Goal: Task Accomplishment & Management: Manage account settings

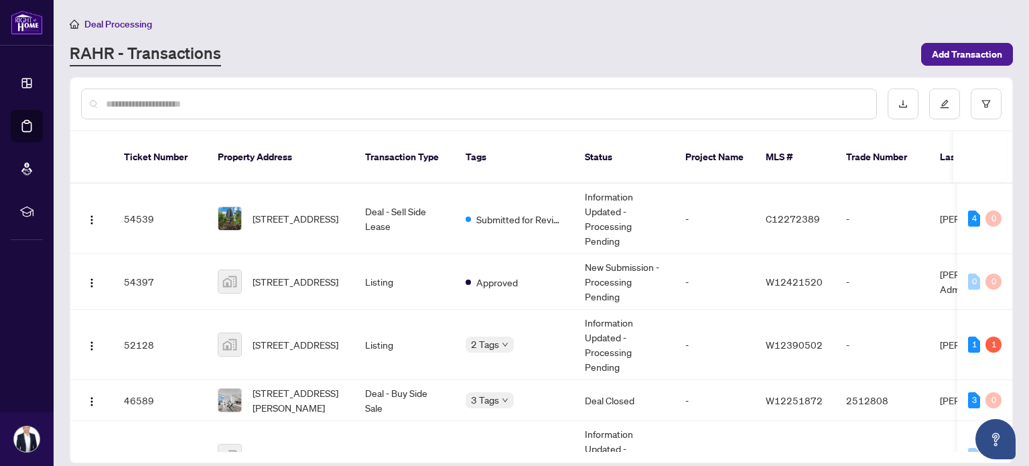
click at [268, 85] on div at bounding box center [541, 104] width 942 height 52
click at [263, 94] on div at bounding box center [479, 103] width 796 height 31
click at [245, 104] on input "text" at bounding box center [486, 103] width 760 height 15
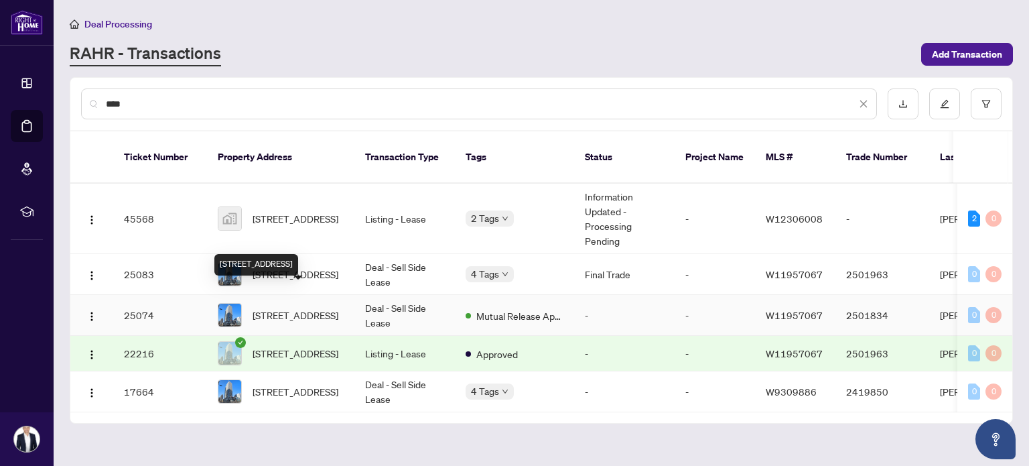
type input "****"
click at [301, 308] on span "[STREET_ADDRESS]" at bounding box center [296, 315] width 86 height 15
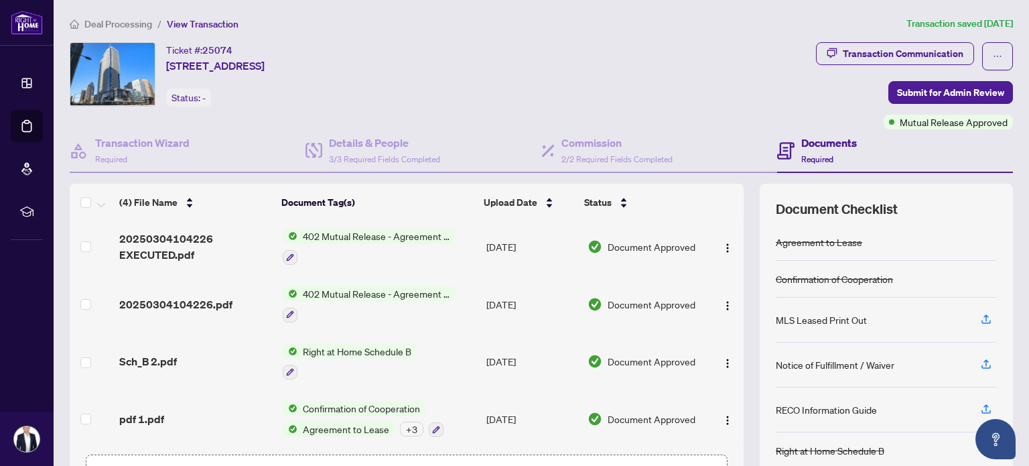
scroll to position [67, 0]
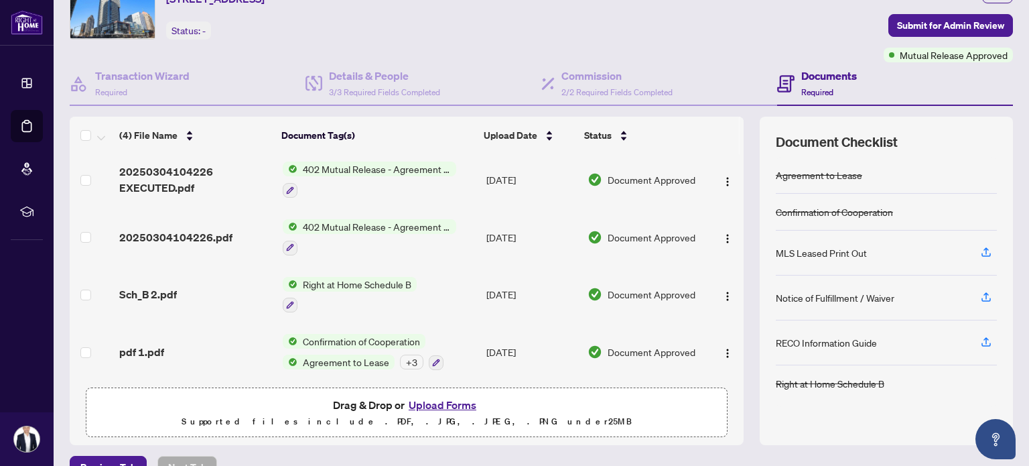
click at [326, 354] on span "Agreement to Lease" at bounding box center [345, 361] width 97 height 15
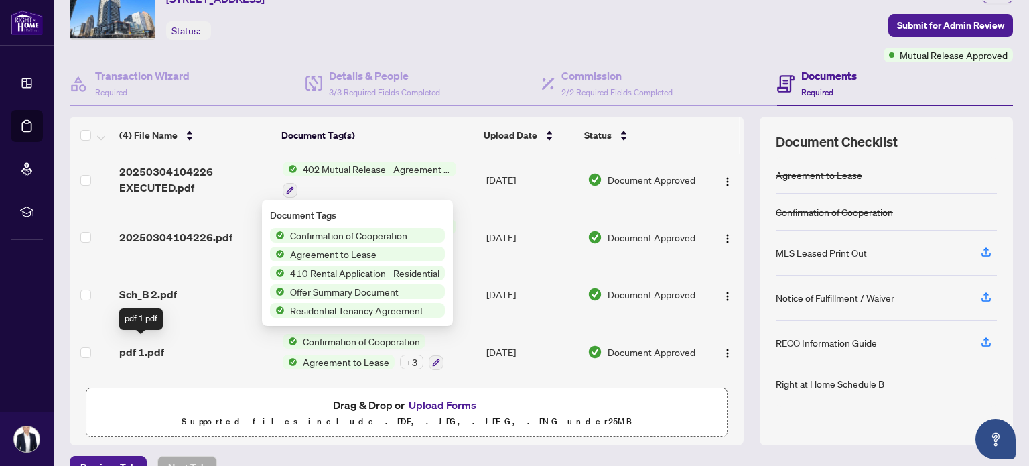
click at [139, 344] on span "pdf 1.pdf" at bounding box center [141, 352] width 45 height 16
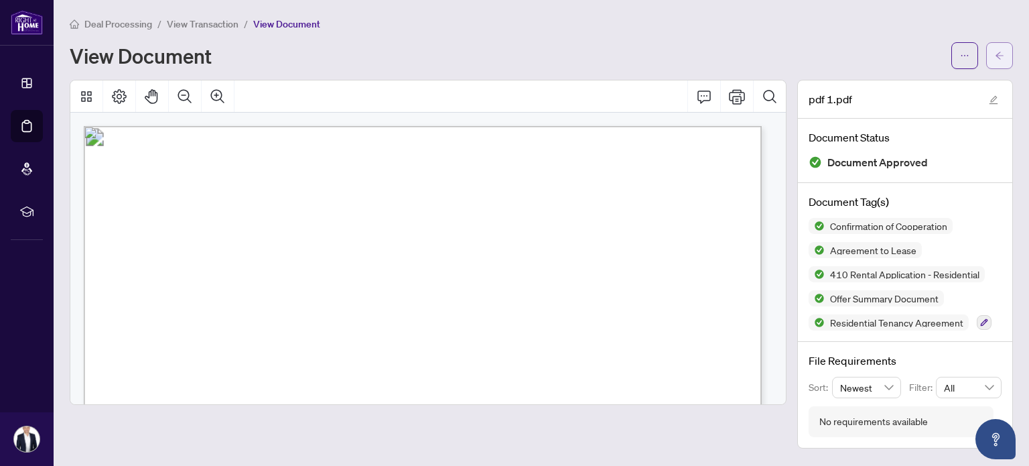
click at [1005, 58] on button "button" at bounding box center [999, 55] width 27 height 27
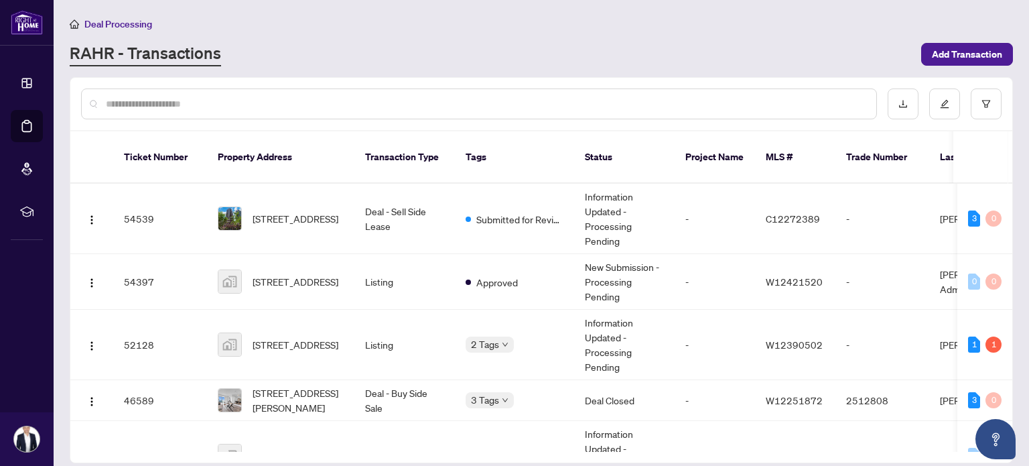
click at [296, 96] on input "text" at bounding box center [486, 103] width 760 height 15
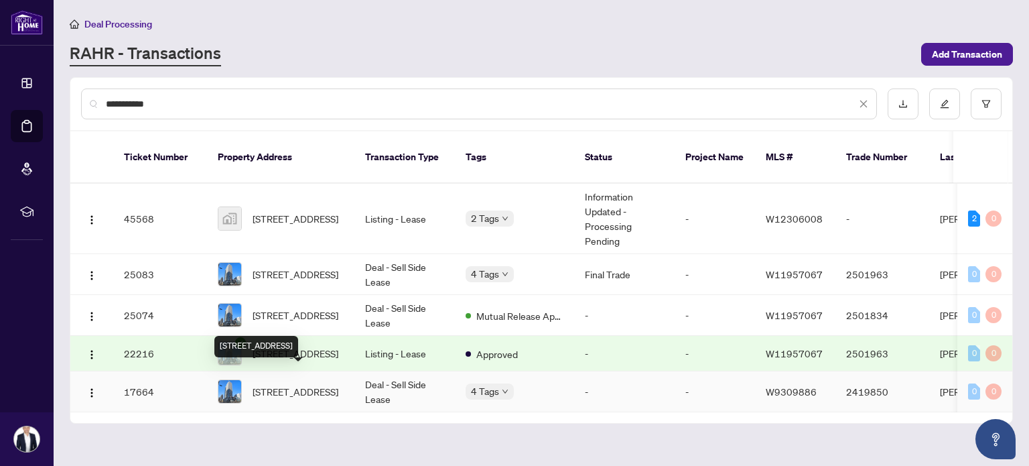
type input "**********"
click at [275, 384] on span "[STREET_ADDRESS]" at bounding box center [296, 391] width 86 height 15
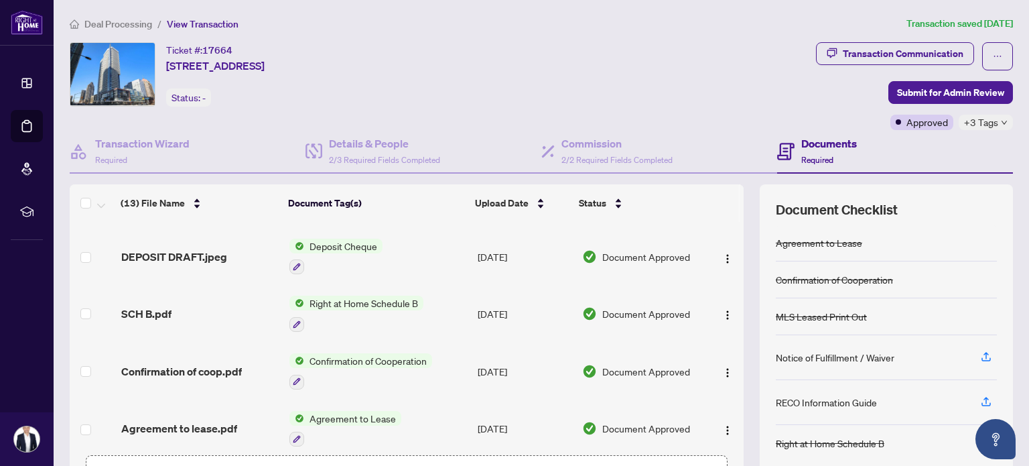
scroll to position [495, 0]
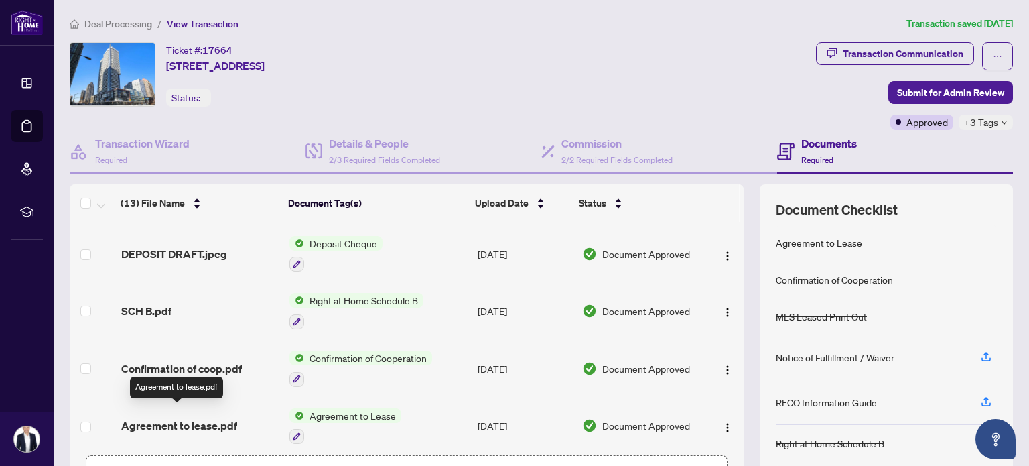
click at [188, 417] on span "Agreement to lease.pdf" at bounding box center [179, 425] width 116 height 16
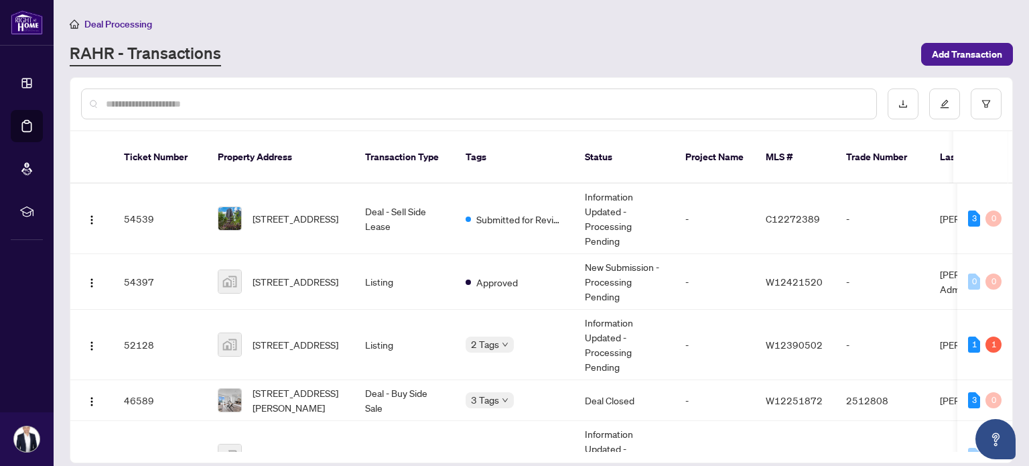
click at [208, 96] on input "text" at bounding box center [486, 103] width 760 height 15
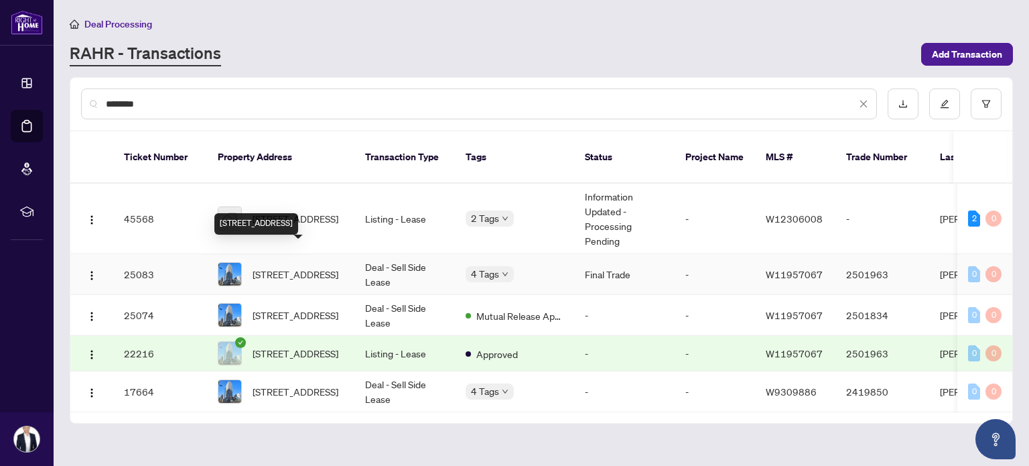
type input "********"
click at [273, 267] on span "[STREET_ADDRESS]" at bounding box center [296, 274] width 86 height 15
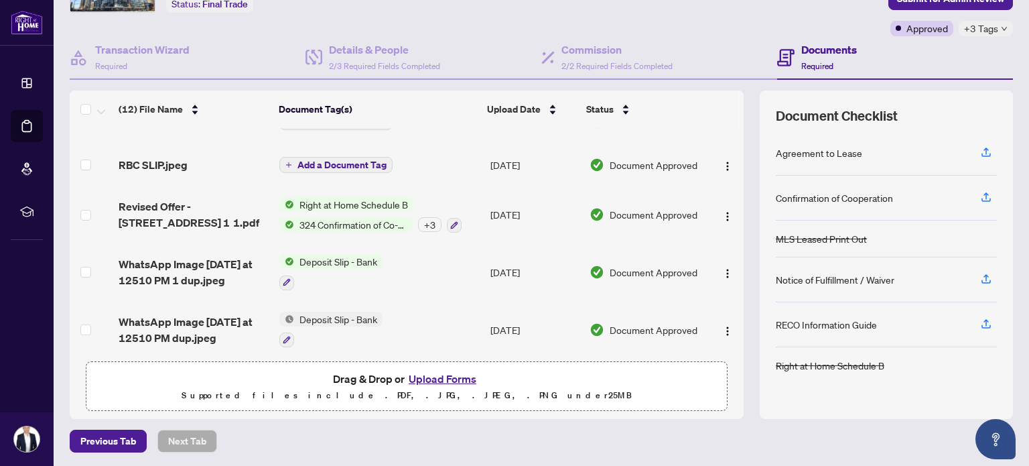
scroll to position [94, 0]
click at [362, 56] on div "Details & People 2/3 Required Fields Completed" at bounding box center [384, 57] width 111 height 31
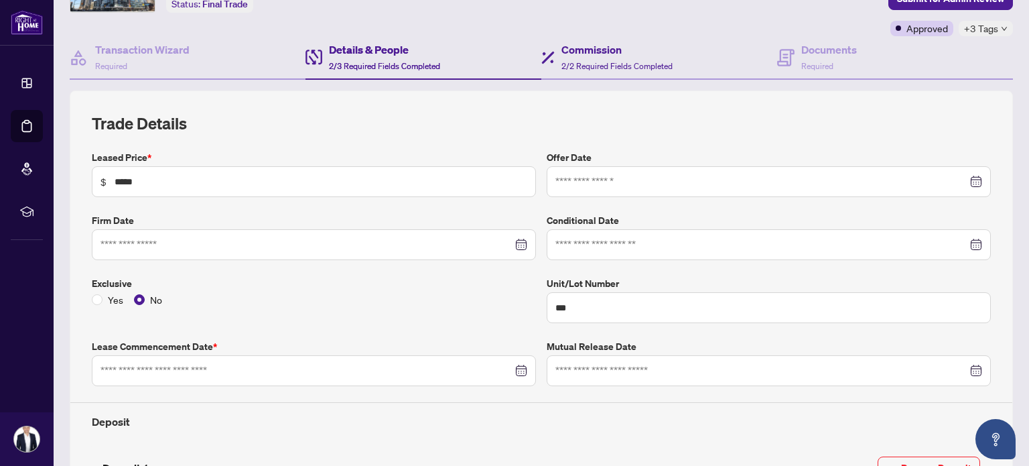
type input "**********"
click at [582, 56] on h4 "Commission" at bounding box center [616, 50] width 111 height 16
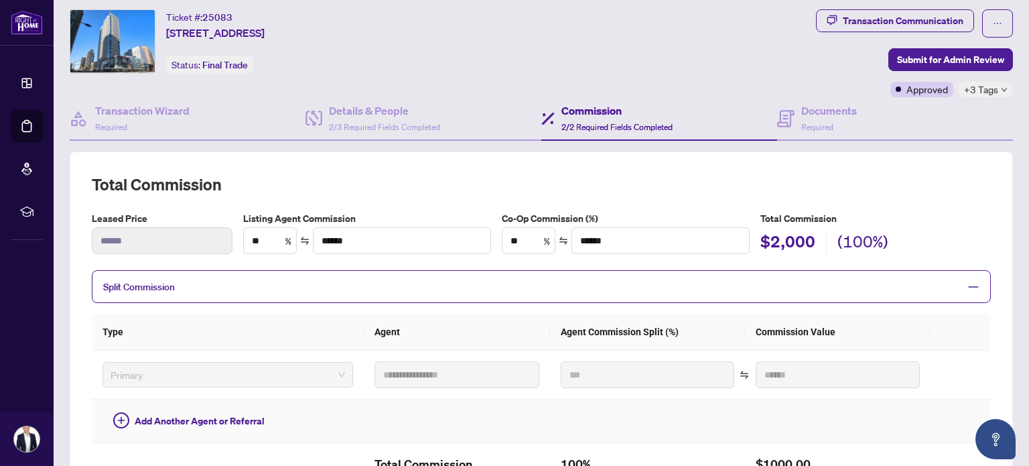
scroll to position [27, 0]
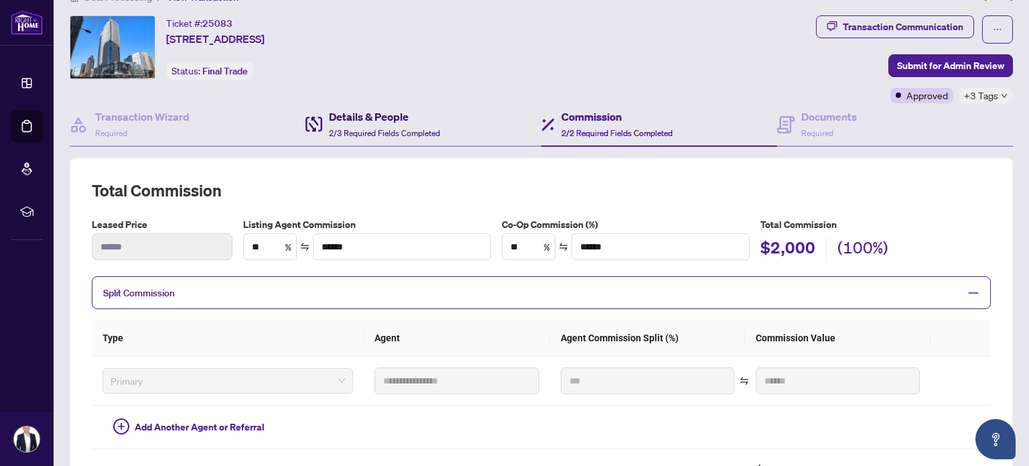
click at [370, 128] on span "2/3 Required Fields Completed" at bounding box center [384, 133] width 111 height 10
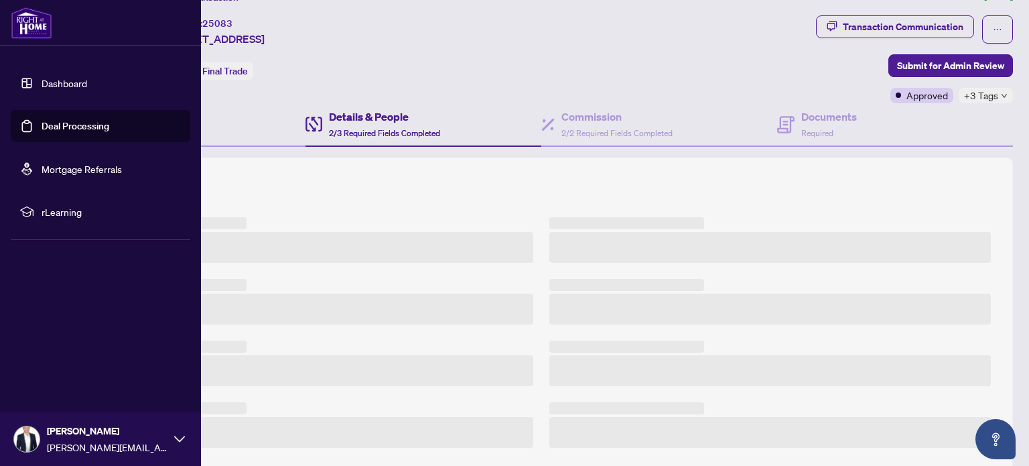
click at [42, 78] on link "Dashboard" at bounding box center [65, 83] width 46 height 12
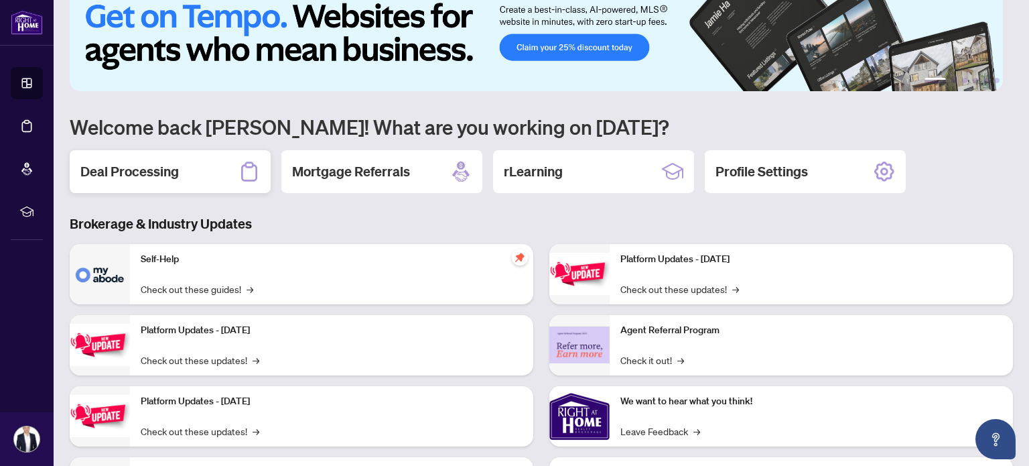
click at [150, 174] on h2 "Deal Processing" at bounding box center [129, 171] width 98 height 19
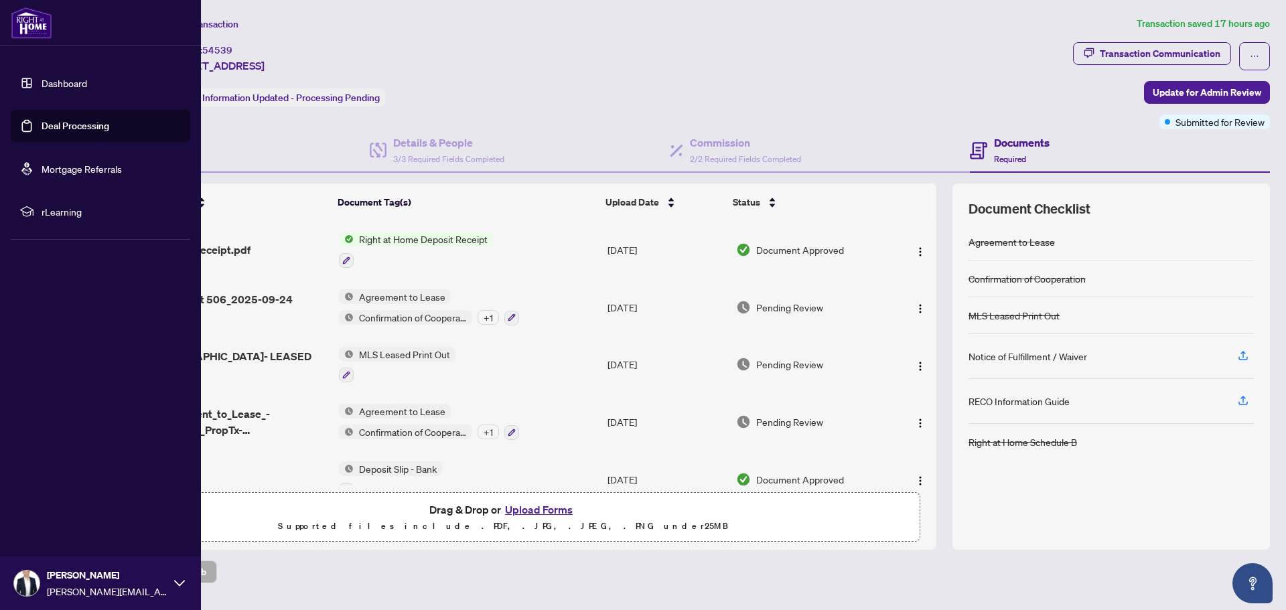
click at [42, 77] on link "Dashboard" at bounding box center [65, 83] width 46 height 12
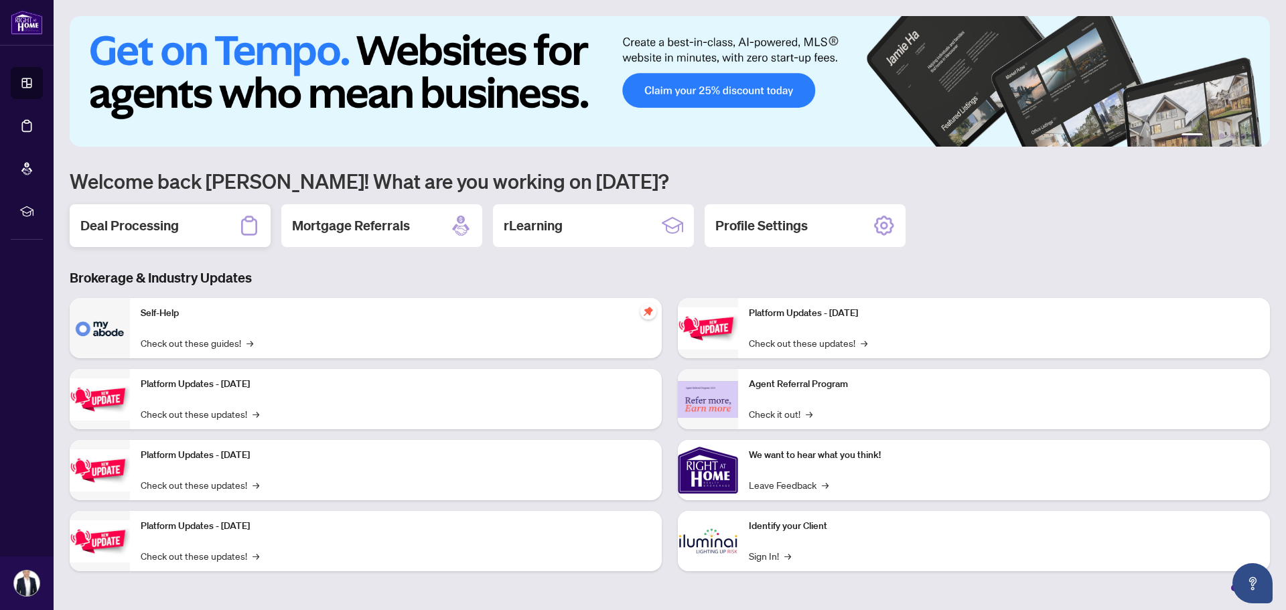
click at [173, 226] on h2 "Deal Processing" at bounding box center [129, 225] width 98 height 19
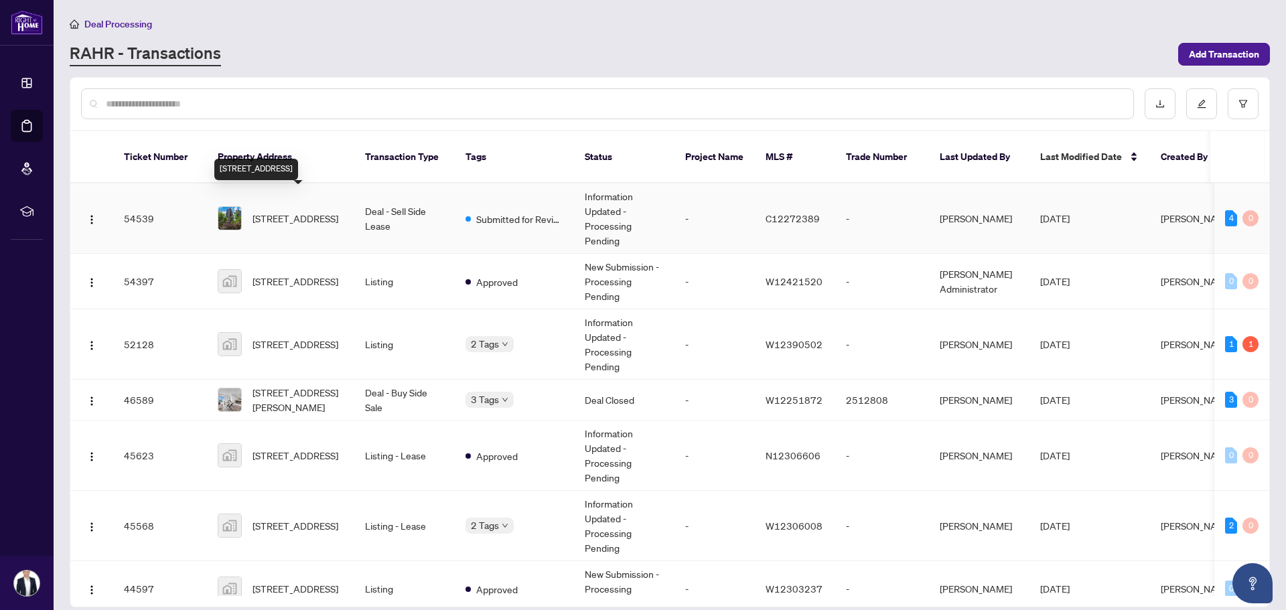
click at [293, 211] on span "[STREET_ADDRESS]" at bounding box center [296, 218] width 86 height 15
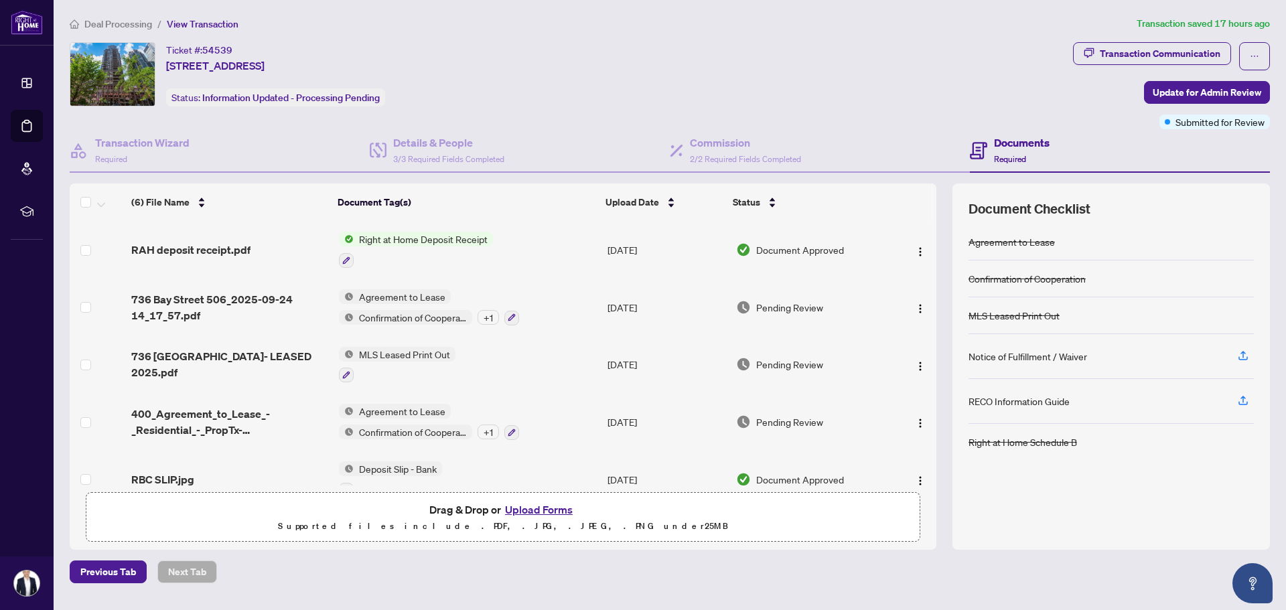
drag, startPoint x: 939, startPoint y: 257, endPoint x: 940, endPoint y: 269, distance: 11.5
click at [940, 269] on div "(6) File Name Document Tag(s) Upload Date Status RAH deposit receipt.pdf Right …" at bounding box center [670, 367] width 1201 height 366
click at [375, 295] on span "Agreement to Lease" at bounding box center [402, 296] width 97 height 15
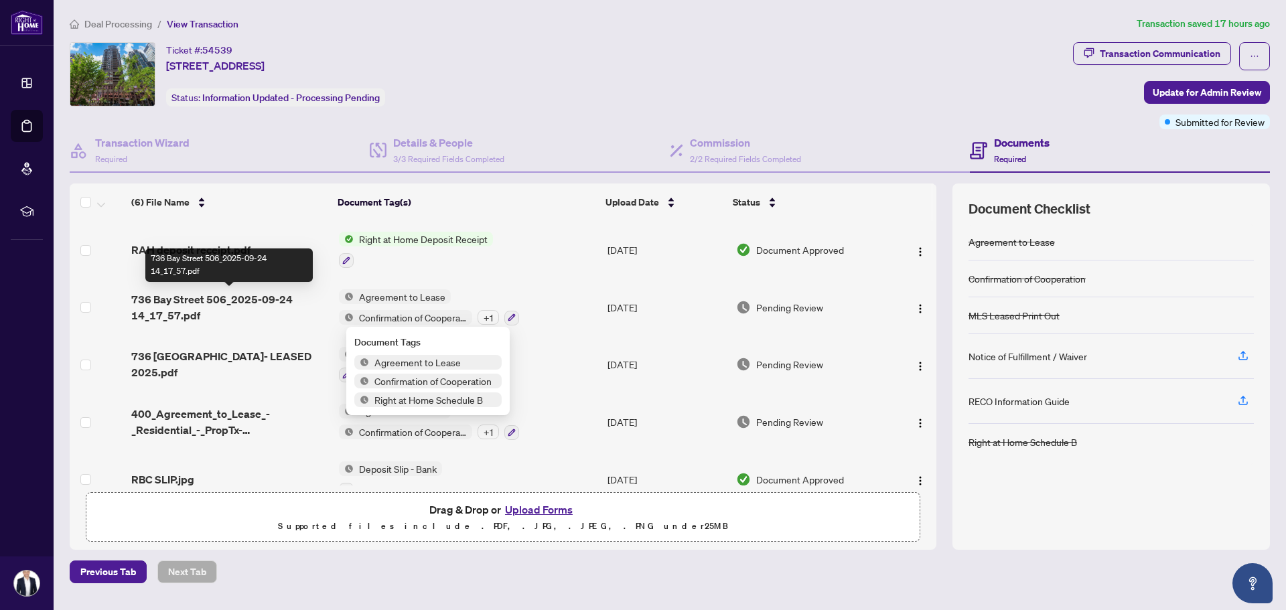
click at [218, 302] on span "736 Bay Street 506_2025-09-24 14_17_57.pdf" at bounding box center [229, 307] width 197 height 32
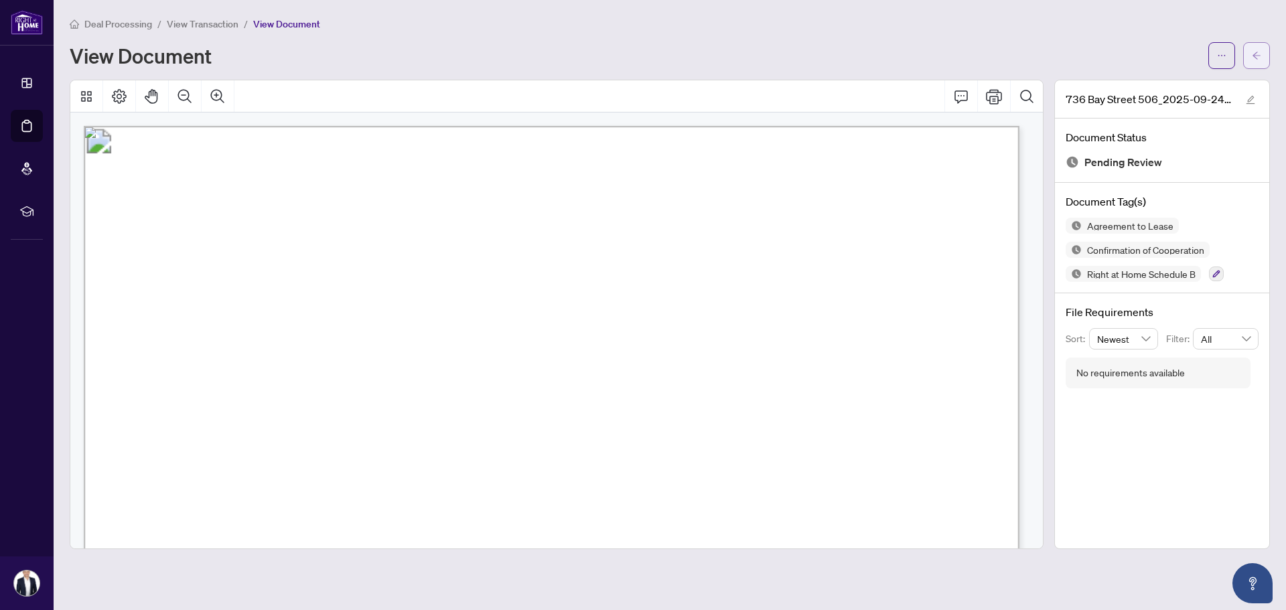
click at [1253, 62] on span "button" at bounding box center [1256, 55] width 9 height 21
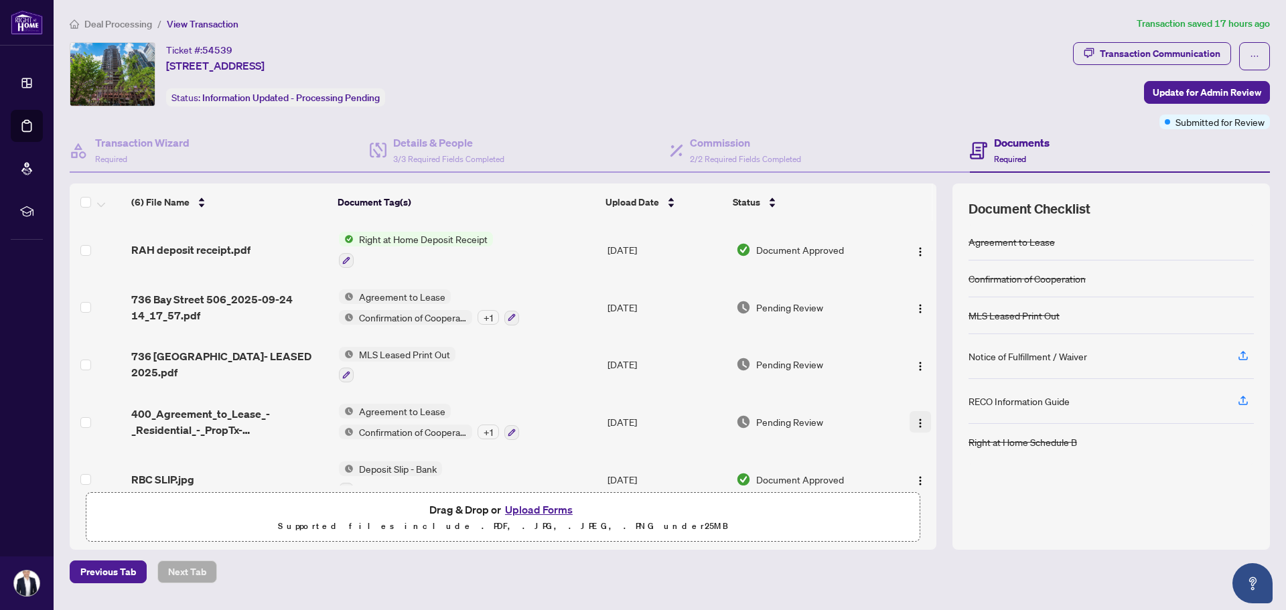
click at [915, 421] on img "button" at bounding box center [920, 423] width 11 height 11
click at [947, 573] on span "Archive" at bounding box center [981, 576] width 128 height 15
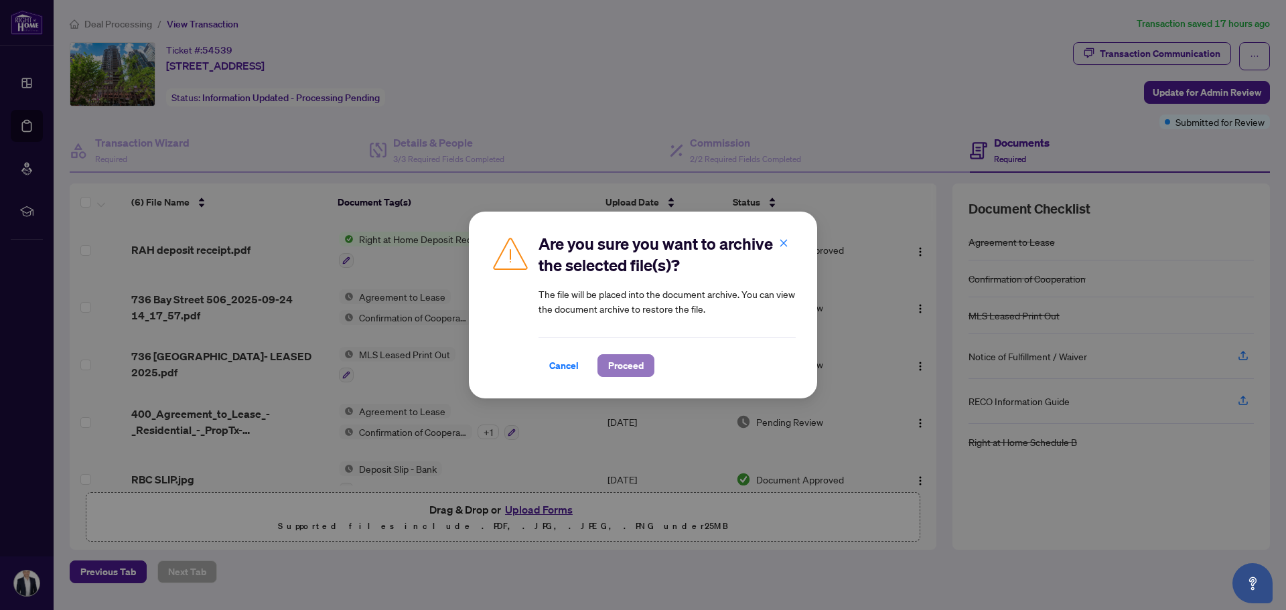
click at [644, 366] on button "Proceed" at bounding box center [626, 365] width 57 height 23
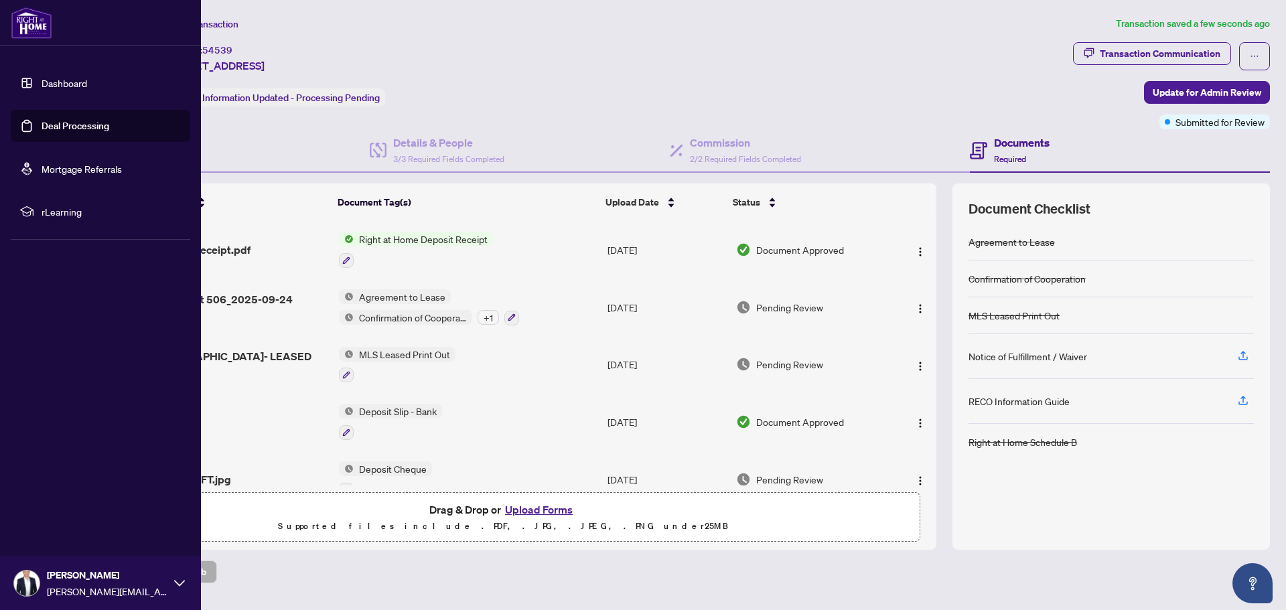
click at [42, 78] on link "Dashboard" at bounding box center [65, 83] width 46 height 12
